Goal: Task Accomplishment & Management: Complete application form

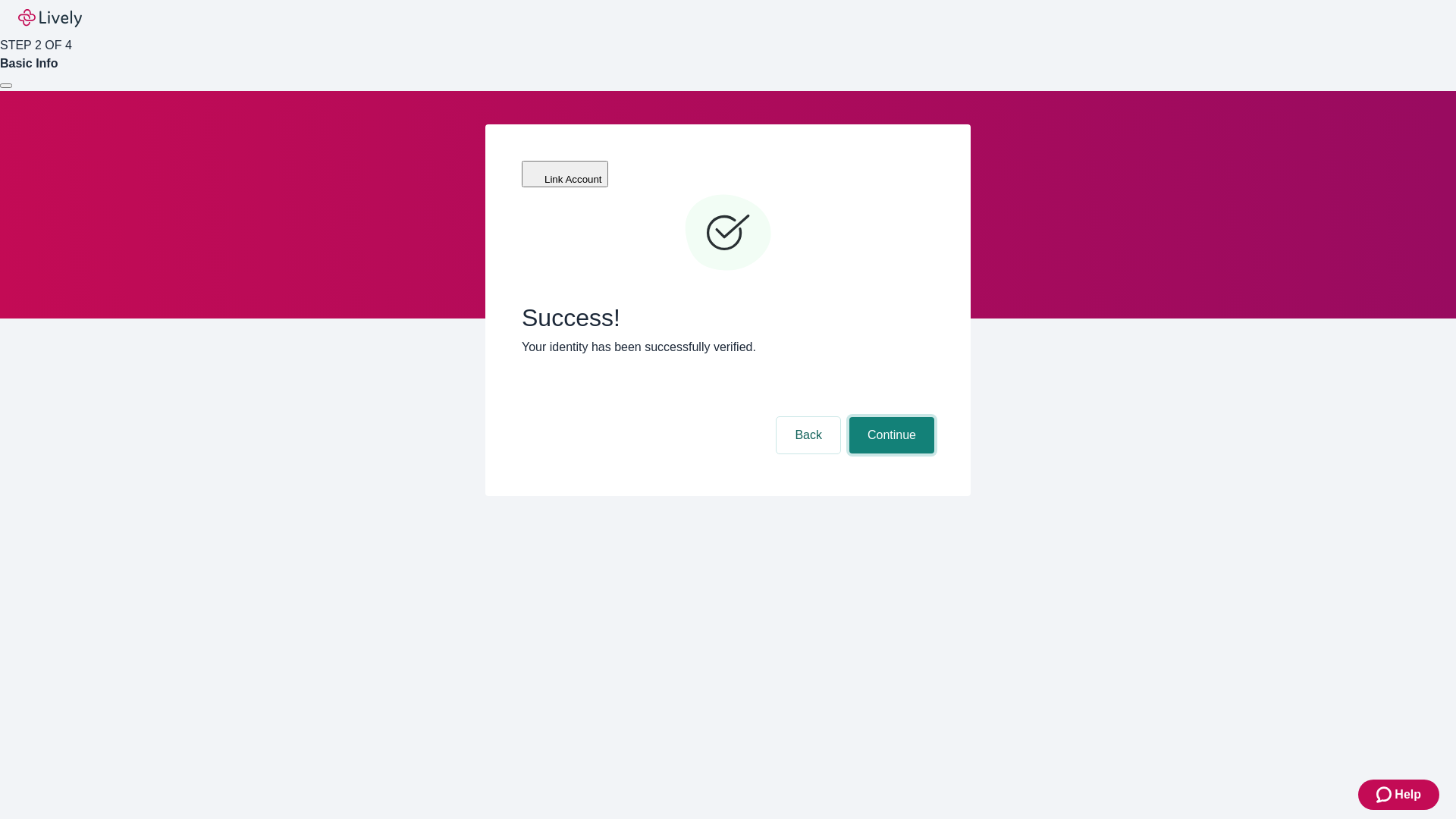
click at [890, 417] on button "Continue" at bounding box center [892, 435] width 85 height 36
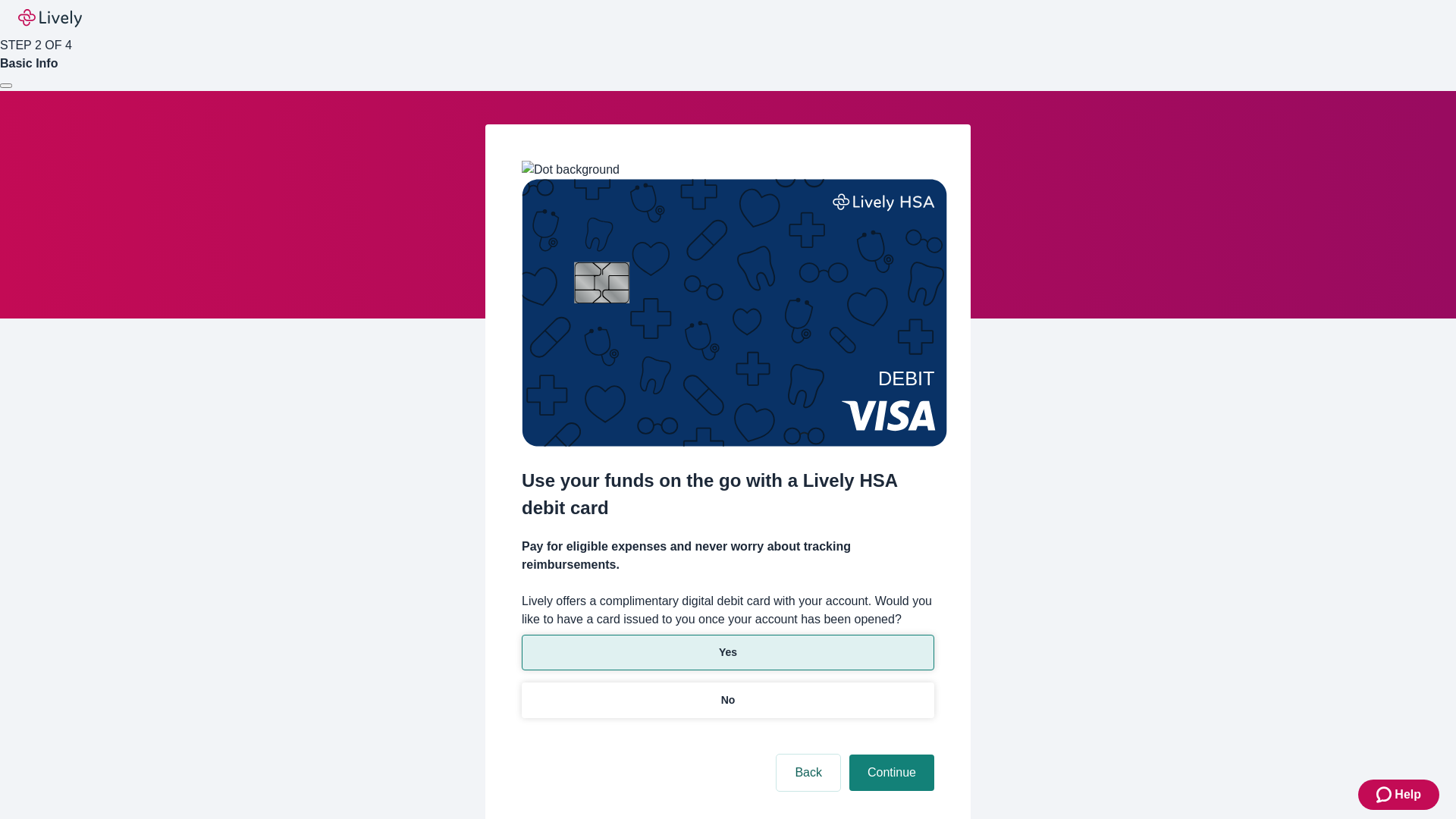
click at [727, 645] on p "Yes" at bounding box center [727, 653] width 18 height 16
click at [890, 755] on button "Continue" at bounding box center [892, 772] width 85 height 36
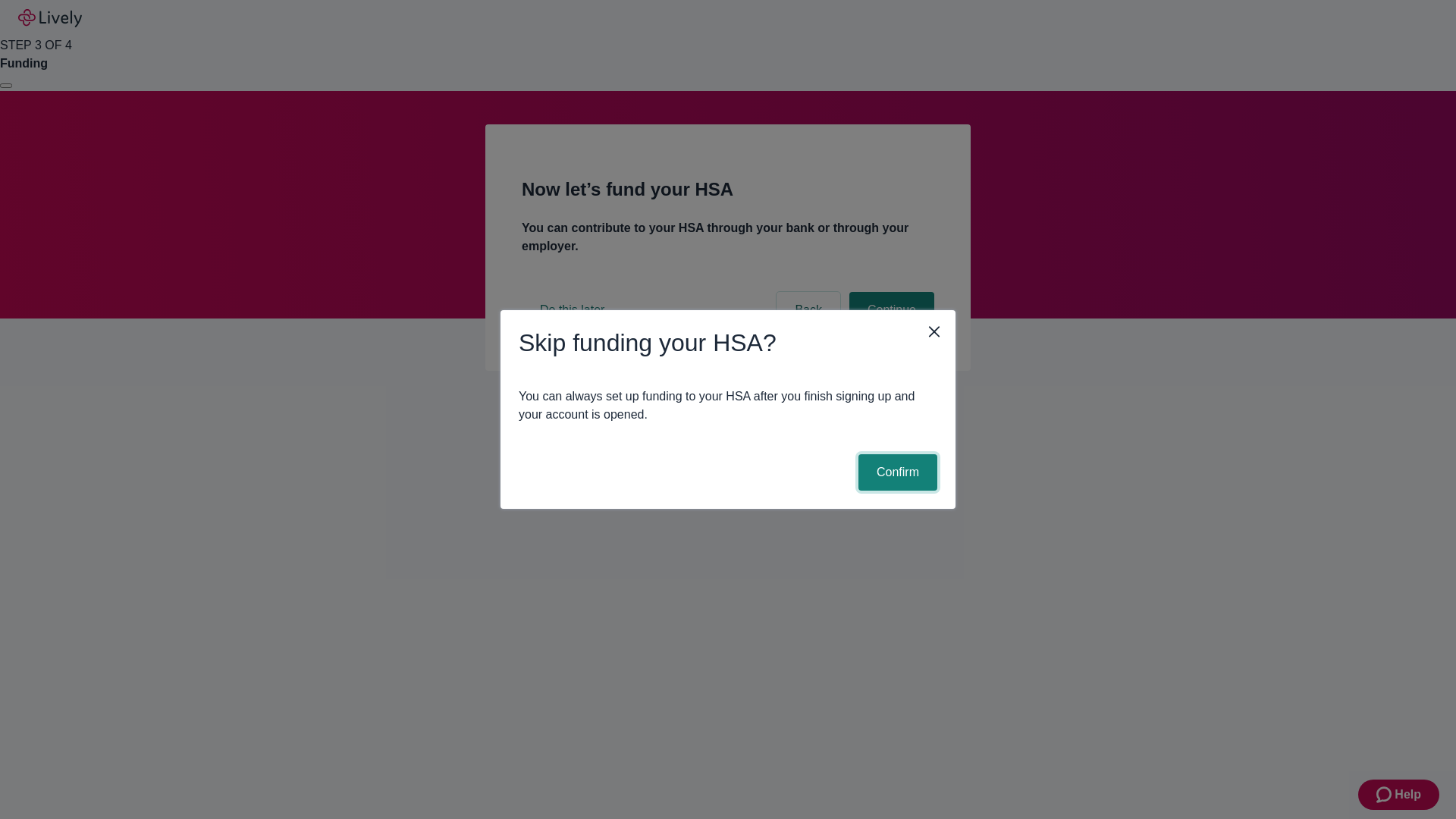
click at [895, 473] on button "Confirm" at bounding box center [898, 472] width 79 height 36
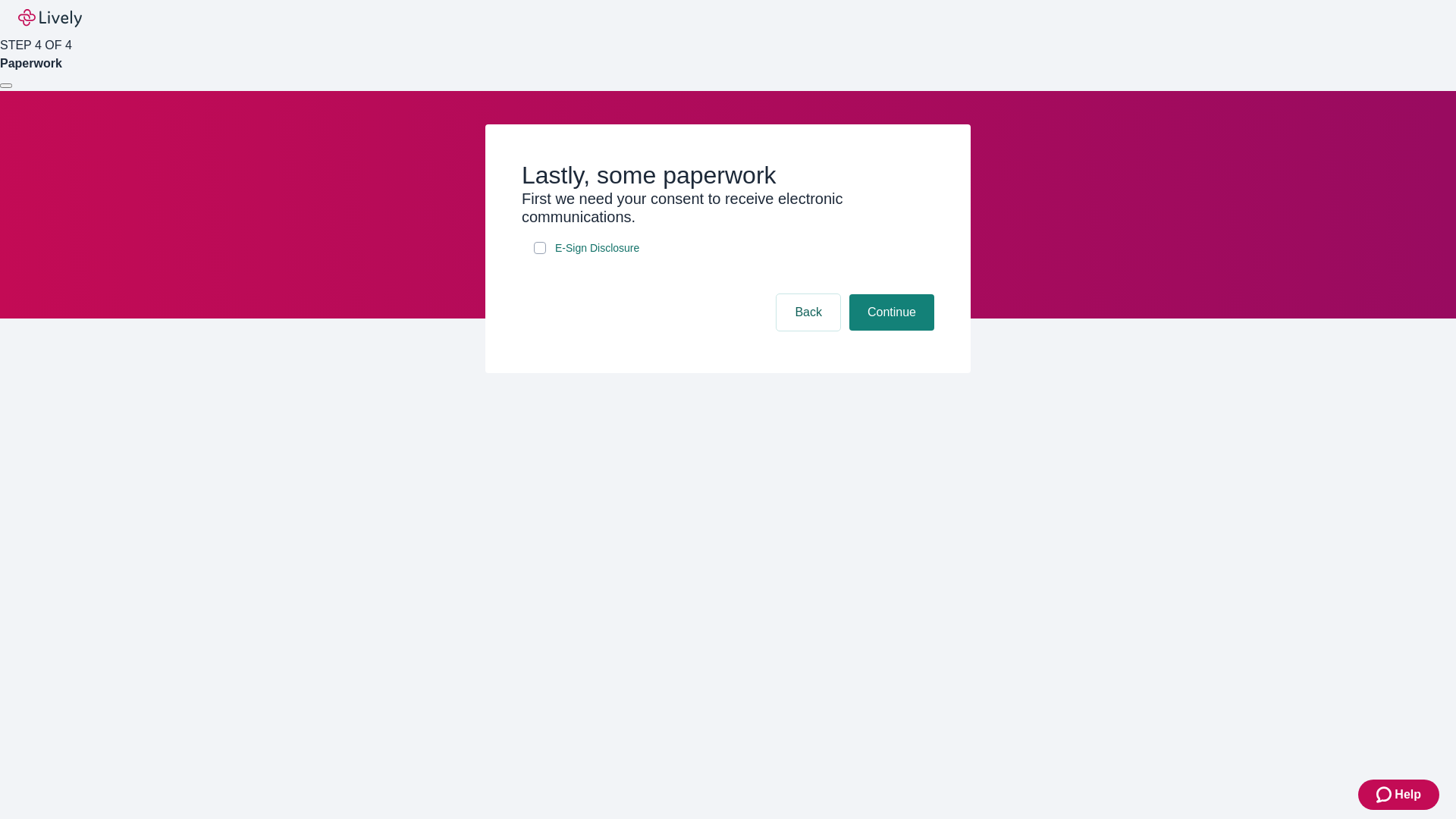
click at [540, 254] on input "E-Sign Disclosure" at bounding box center [539, 248] width 12 height 12
checkbox input "true"
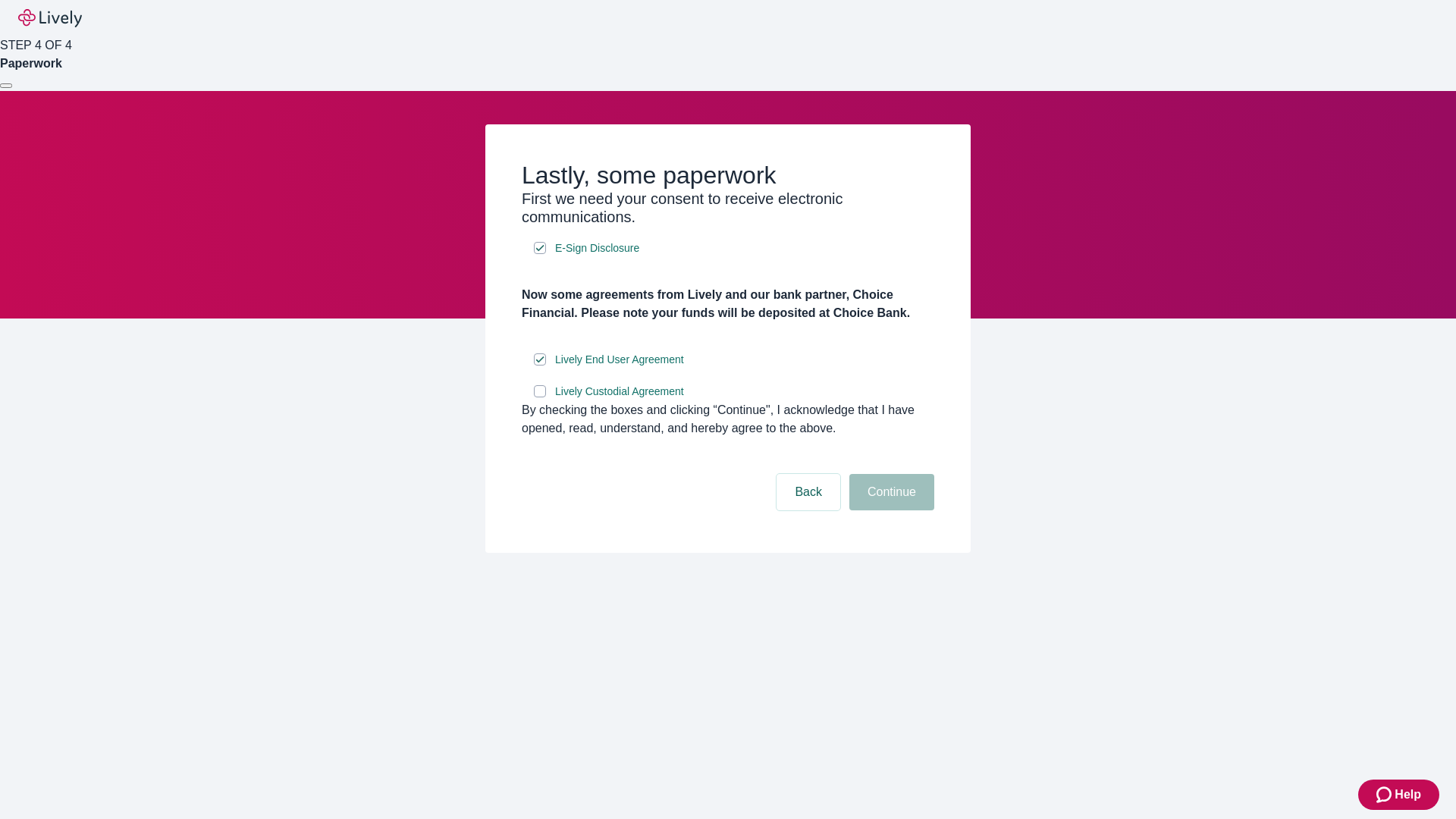
click at [540, 397] on input "Lively Custodial Agreement" at bounding box center [539, 391] width 12 height 12
checkbox input "true"
click at [890, 510] on button "Continue" at bounding box center [892, 492] width 85 height 36
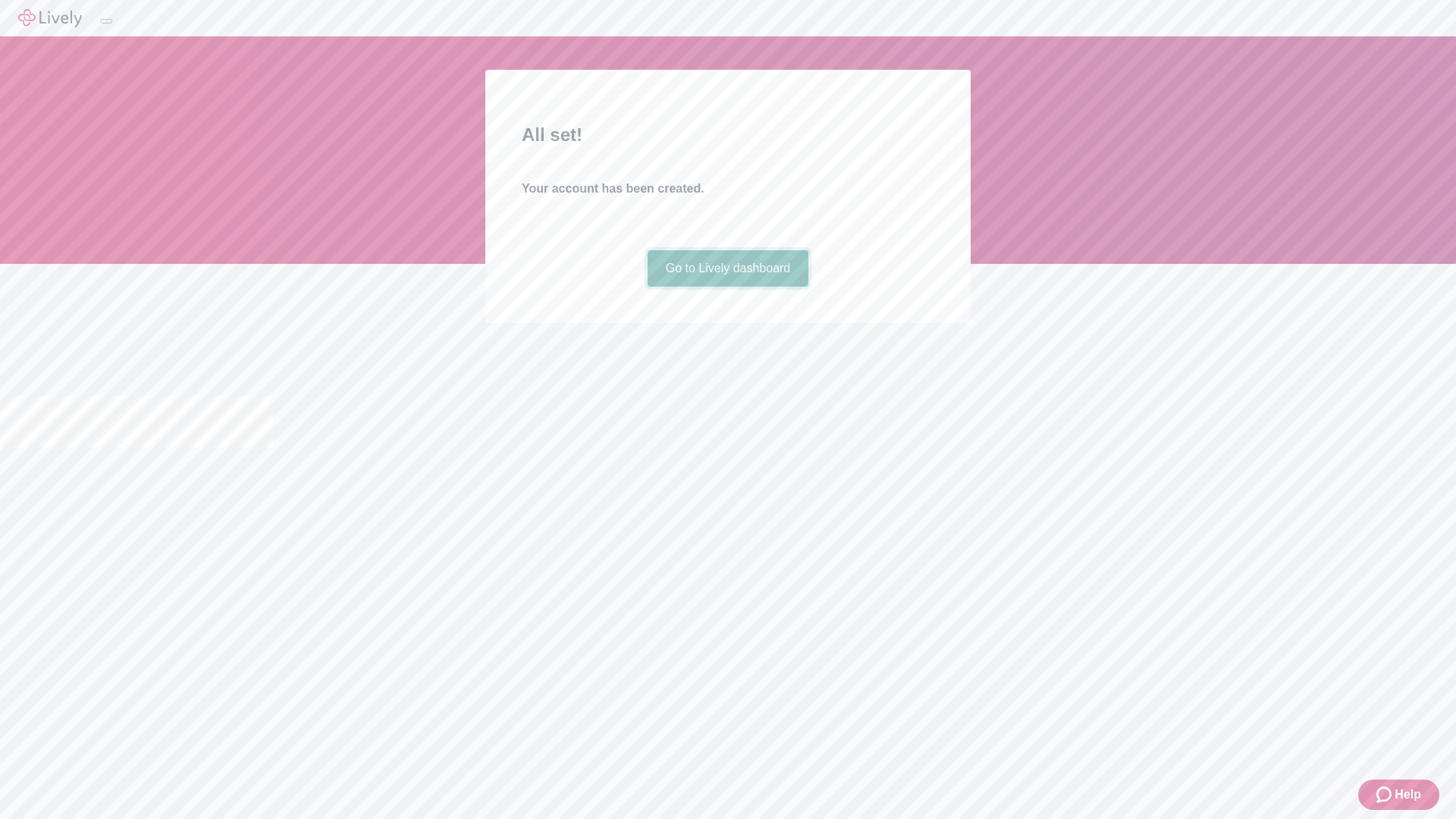
click at [727, 287] on link "Go to Lively dashboard" at bounding box center [728, 268] width 162 height 36
